Goal: Information Seeking & Learning: Learn about a topic

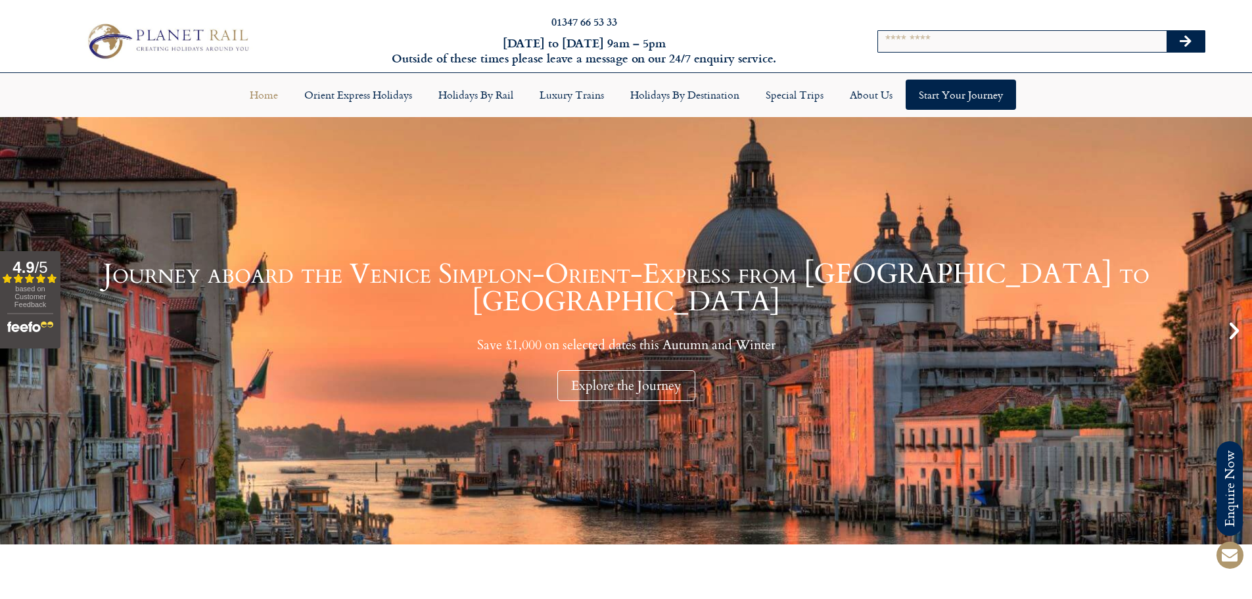
click at [1015, 31] on input "Search" at bounding box center [1022, 41] width 289 height 21
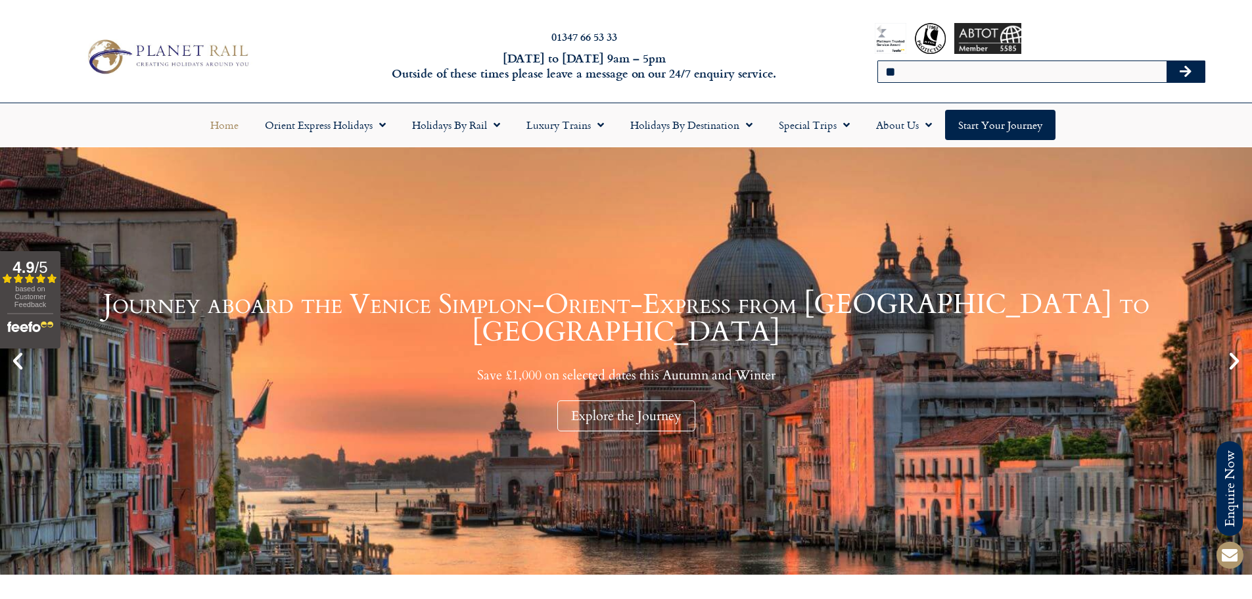
type input "*"
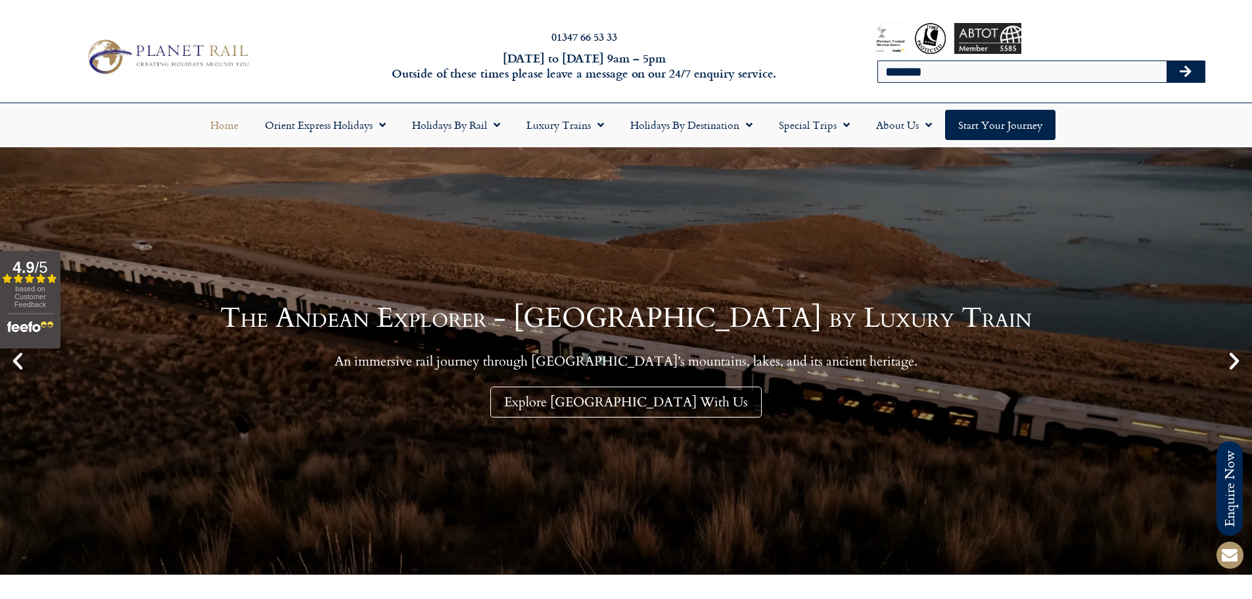
type input "*******"
click at [1167, 61] on button "Search" at bounding box center [1186, 71] width 38 height 21
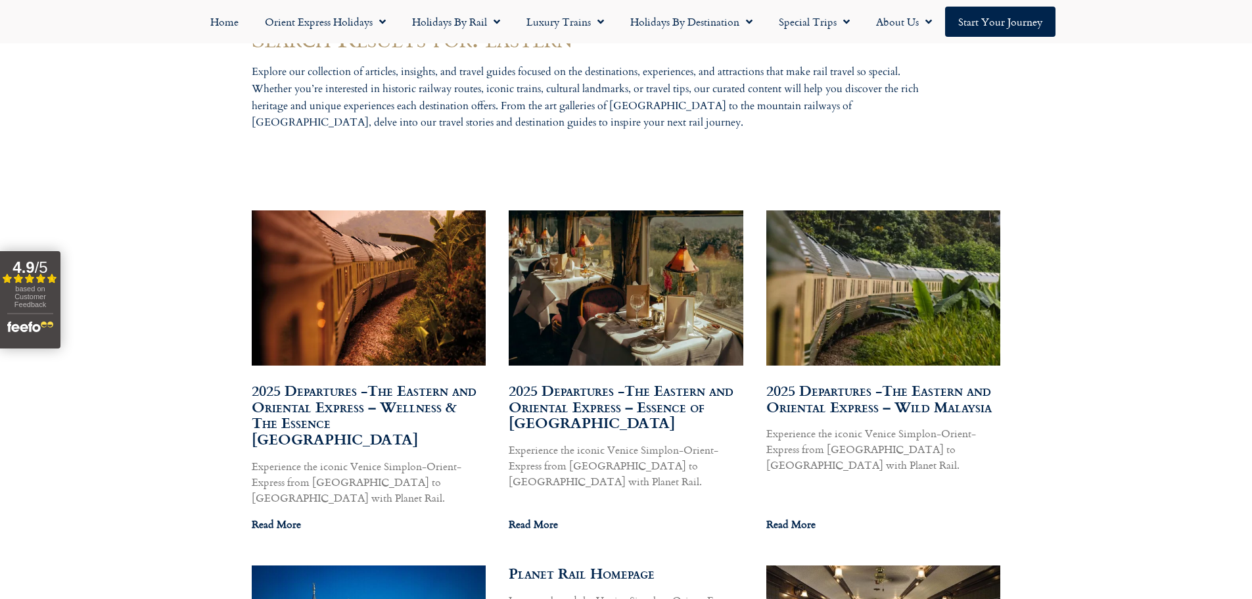
scroll to position [657, 0]
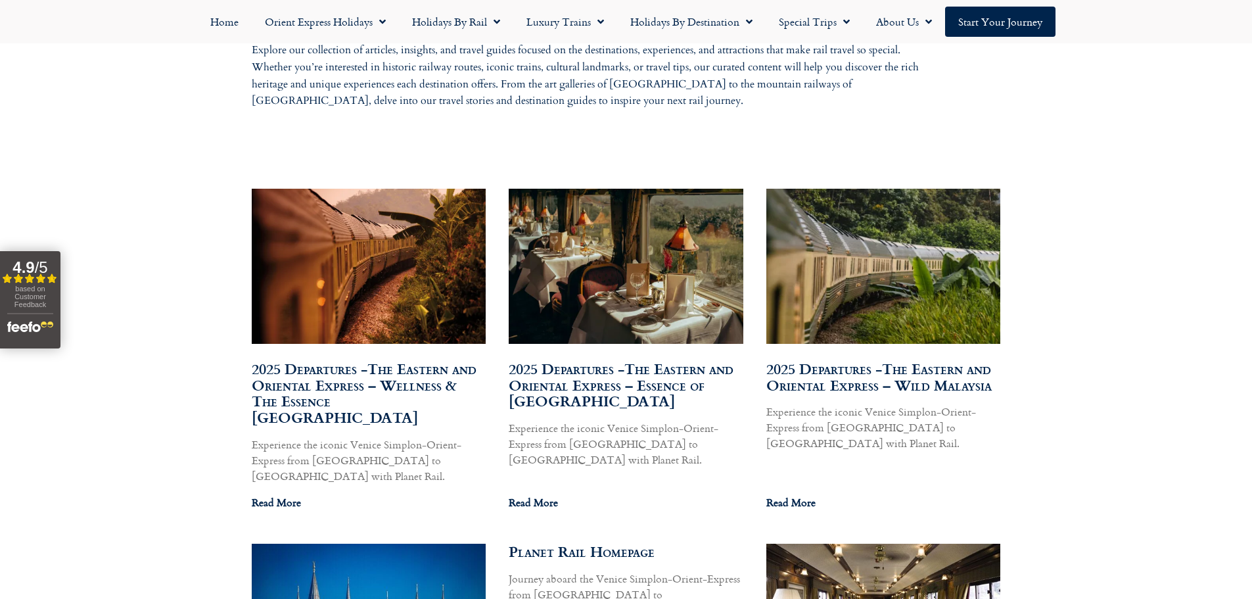
click at [413, 365] on link "2025 Departures -The Eastern and Oriental Express – Wellness & The Essence Mala…" at bounding box center [364, 393] width 225 height 70
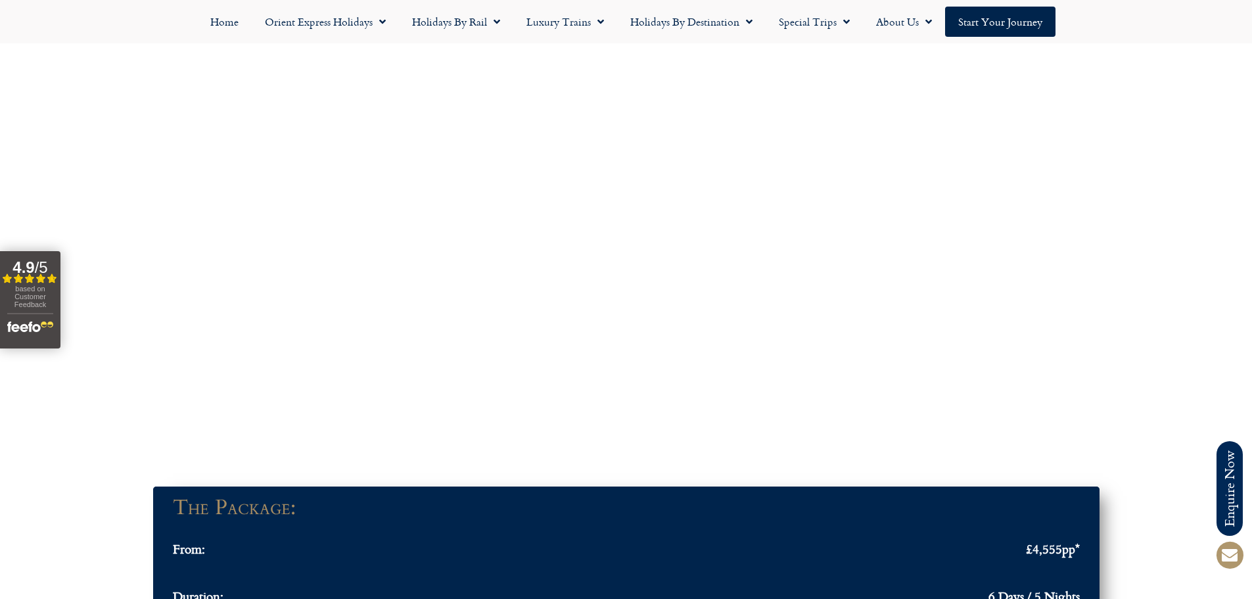
scroll to position [986, 0]
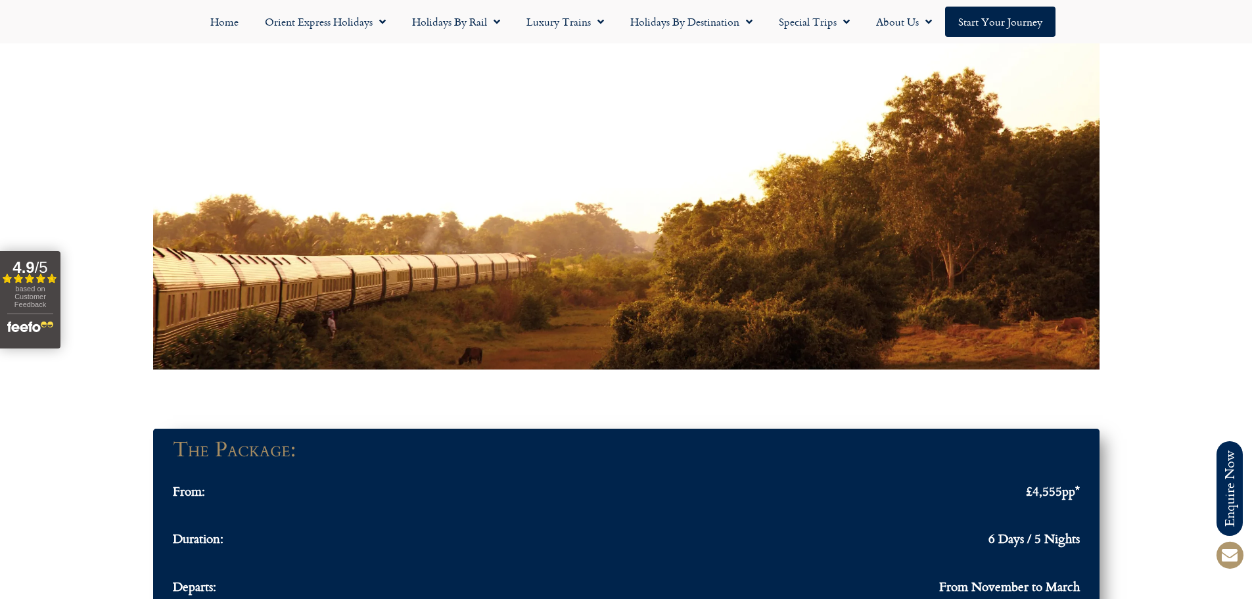
drag, startPoint x: 578, startPoint y: 253, endPoint x: 453, endPoint y: 246, distance: 125.1
click at [453, 246] on div at bounding box center [626, 172] width 946 height 394
click at [474, 235] on div at bounding box center [626, 172] width 946 height 394
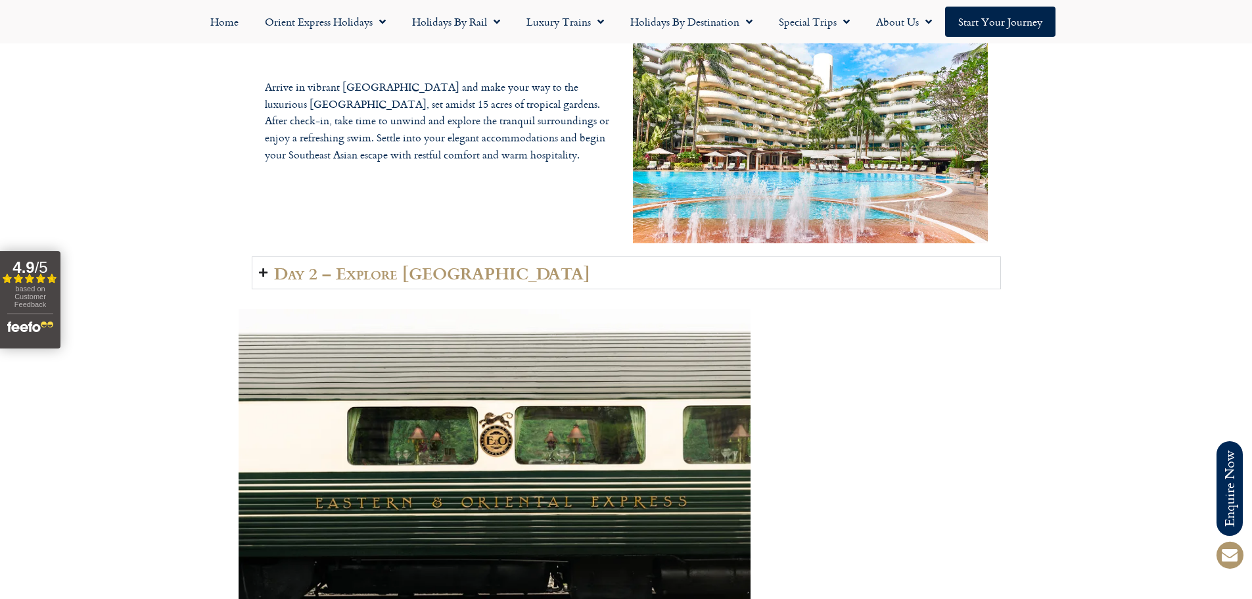
scroll to position [2432, 0]
